Goal: Transaction & Acquisition: Purchase product/service

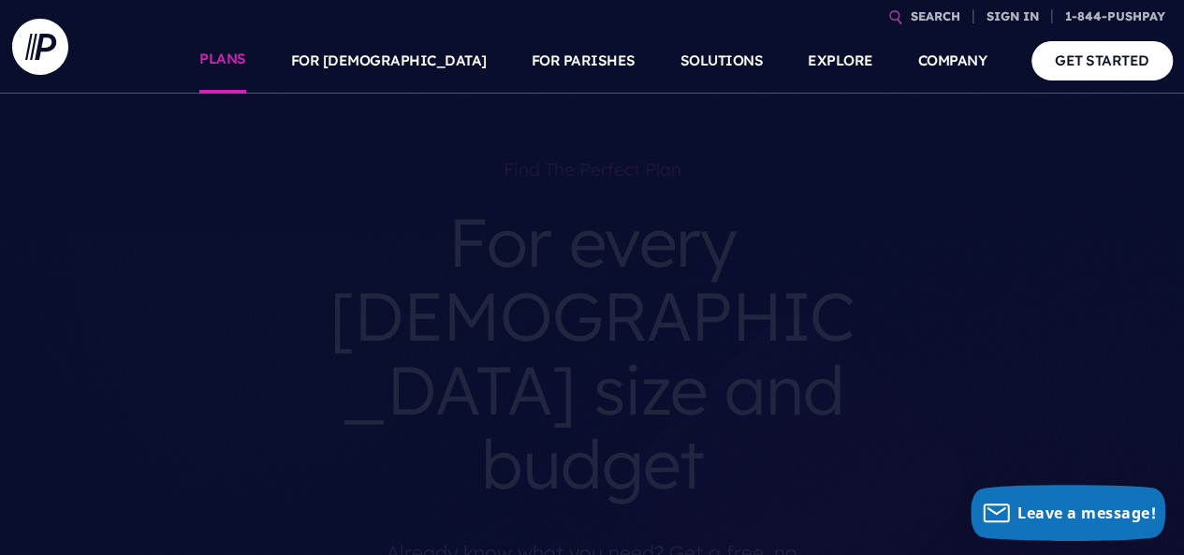
click at [246, 59] on link "PLANS" at bounding box center [222, 61] width 47 height 66
